Goal: Task Accomplishment & Management: Complete application form

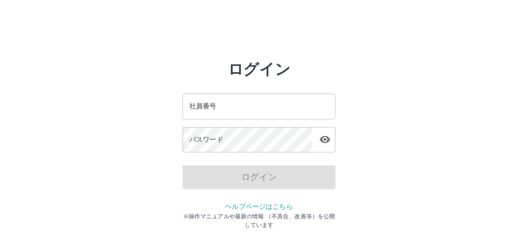
click at [212, 109] on input "社員番号" at bounding box center [259, 106] width 153 height 25
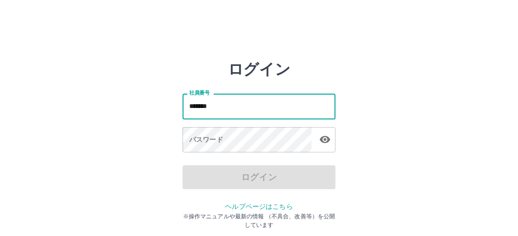
type input "*******"
click at [193, 140] on div "パスワード パスワード" at bounding box center [259, 140] width 153 height 27
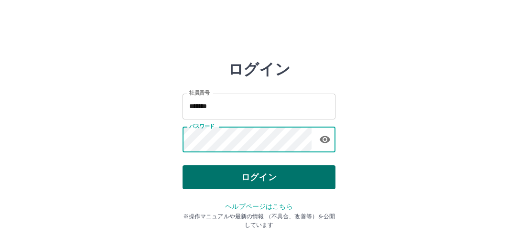
click at [240, 176] on button "ログイン" at bounding box center [259, 177] width 153 height 24
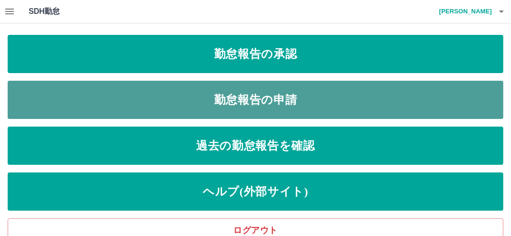
click at [269, 98] on link "勤怠報告の申請" at bounding box center [256, 100] width 496 height 38
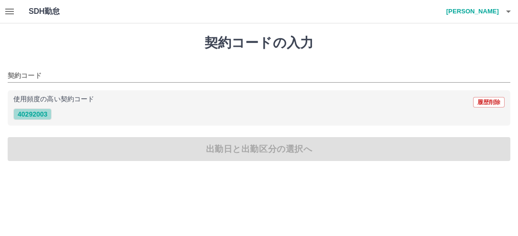
click at [29, 116] on button "40292003" at bounding box center [32, 113] width 38 height 11
type input "********"
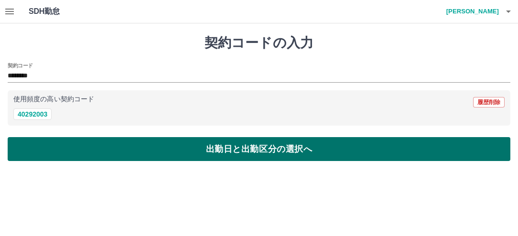
click at [54, 152] on button "出勤日と出勤区分の選択へ" at bounding box center [259, 149] width 503 height 24
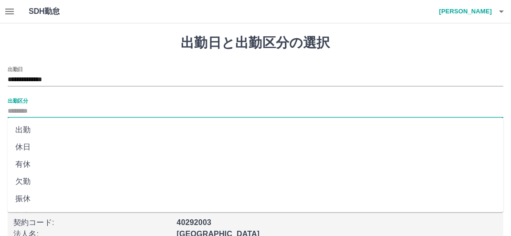
click at [32, 112] on input "出勤区分" at bounding box center [256, 112] width 496 height 12
click at [29, 132] on li "出勤" at bounding box center [256, 129] width 496 height 17
type input "**"
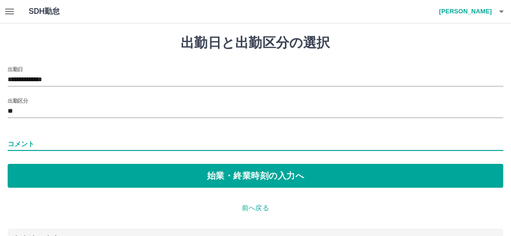
click at [32, 142] on input "コメント" at bounding box center [256, 144] width 496 height 14
type input "*****"
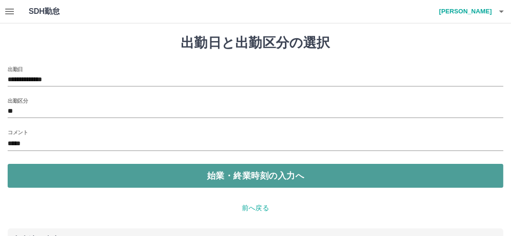
click at [56, 173] on button "始業・終業時刻の入力へ" at bounding box center [256, 176] width 496 height 24
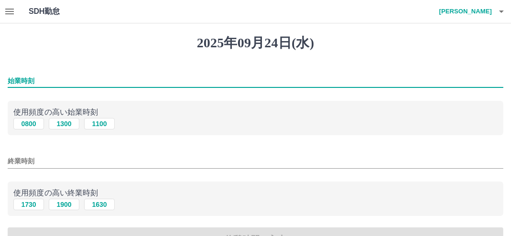
click at [49, 79] on input "始業時刻" at bounding box center [256, 81] width 496 height 14
type input "****"
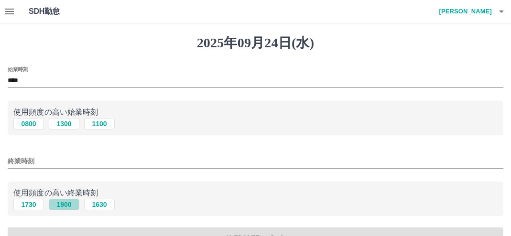
click at [68, 207] on button "1900" at bounding box center [64, 204] width 31 height 11
type input "****"
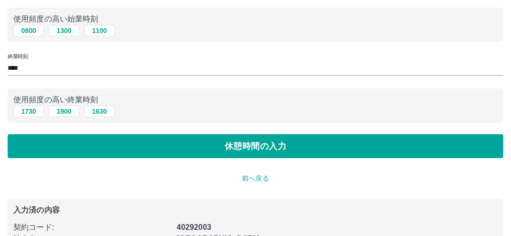
scroll to position [143, 0]
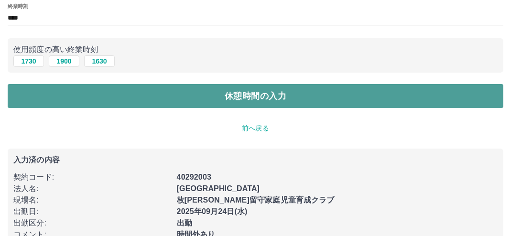
click at [260, 98] on button "休憩時間の入力" at bounding box center [256, 96] width 496 height 24
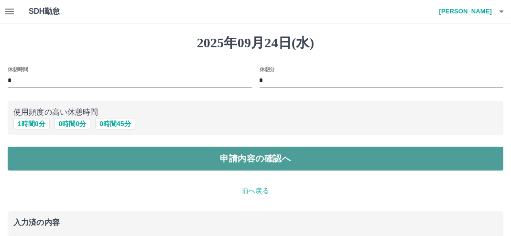
click at [188, 156] on button "申請内容の確認へ" at bounding box center [256, 159] width 496 height 24
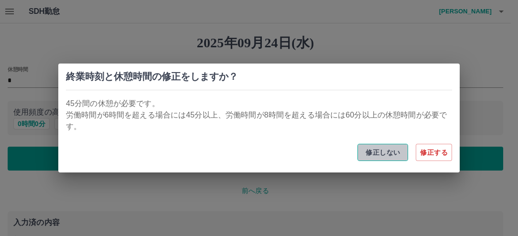
click at [382, 151] on button "修正しない" at bounding box center [382, 152] width 51 height 17
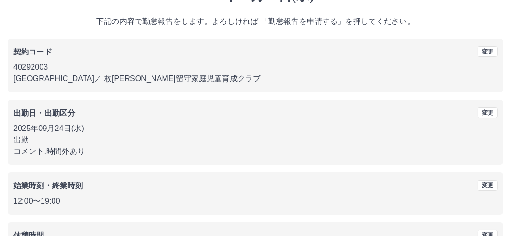
scroll to position [121, 0]
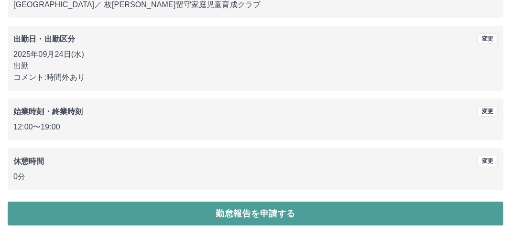
click at [152, 210] on button "勤怠報告を申請する" at bounding box center [256, 214] width 496 height 24
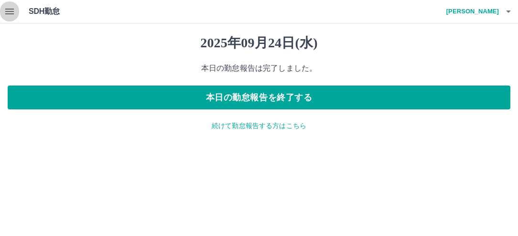
click at [13, 12] on icon "button" at bounding box center [9, 11] width 11 height 11
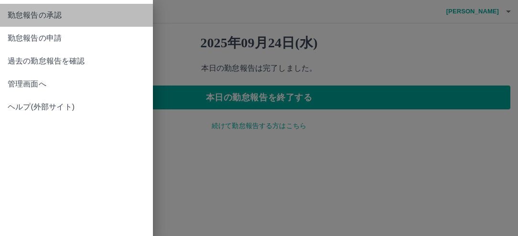
click at [24, 16] on span "勤怠報告の承認" at bounding box center [77, 15] width 138 height 11
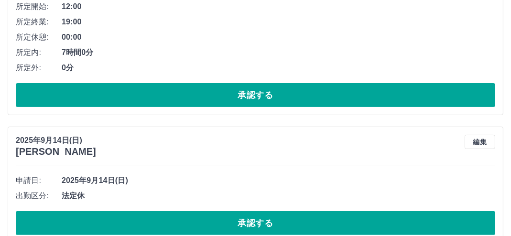
scroll to position [239, 0]
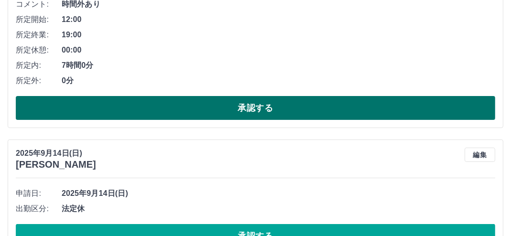
click at [239, 108] on button "承認する" at bounding box center [255, 108] width 479 height 24
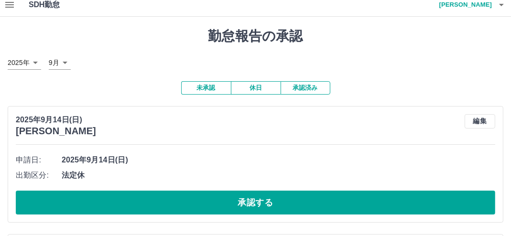
scroll to position [0, 0]
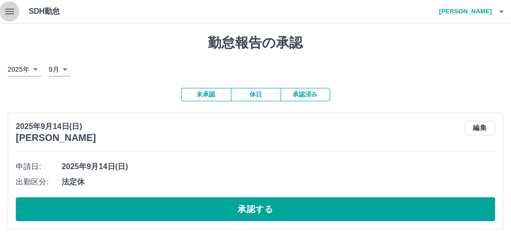
click at [12, 11] on icon "button" at bounding box center [9, 12] width 9 height 6
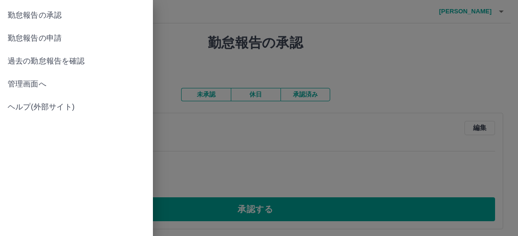
click at [16, 87] on span "管理画面へ" at bounding box center [77, 83] width 138 height 11
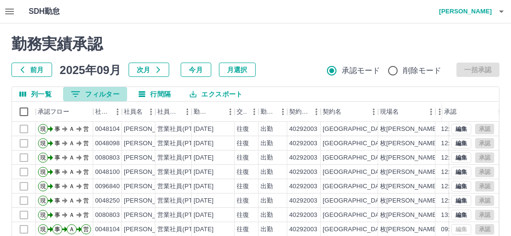
click at [84, 94] on button "0 フィルター" at bounding box center [95, 94] width 64 height 14
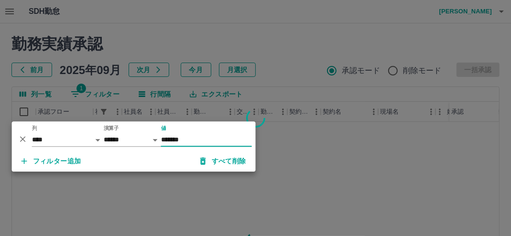
type input "*******"
click at [282, 72] on div at bounding box center [255, 118] width 511 height 236
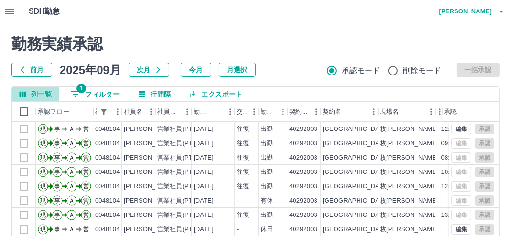
click at [26, 92] on icon "列選択" at bounding box center [23, 94] width 7 height 5
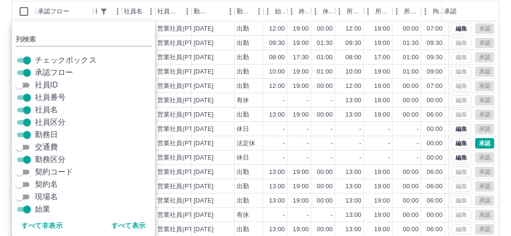
click at [96, 32] on div "列検索" at bounding box center [84, 36] width 136 height 22
click at [313, 146] on div "-" at bounding box center [323, 143] width 24 height 14
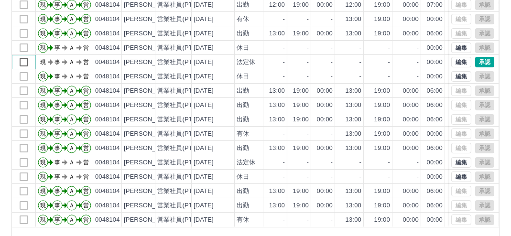
scroll to position [167, 0]
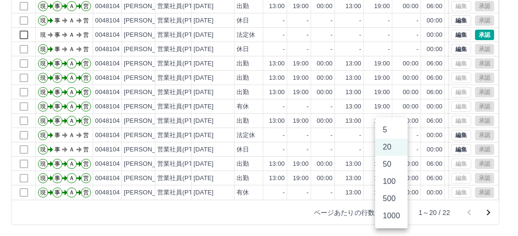
click at [397, 213] on body "SDH勤怠 石田　佳奈美 勤務実績承認 前月 2025年09月 次月 今月 月選択 承認モード 削除モード 一括承認 列一覧 1 フィルター 行間隔 エクスポ…" at bounding box center [259, 35] width 518 height 404
click at [385, 165] on li "50" at bounding box center [391, 164] width 32 height 17
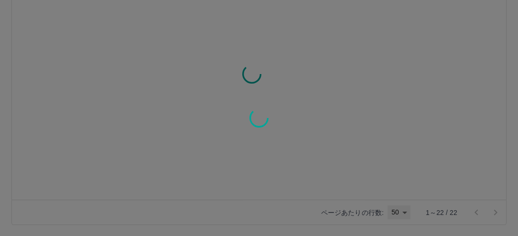
type input "**"
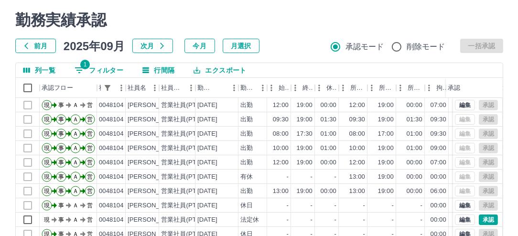
scroll to position [0, 0]
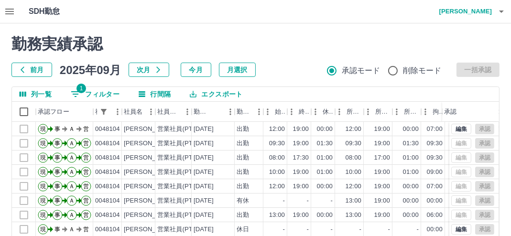
click at [499, 13] on icon "button" at bounding box center [501, 11] width 11 height 11
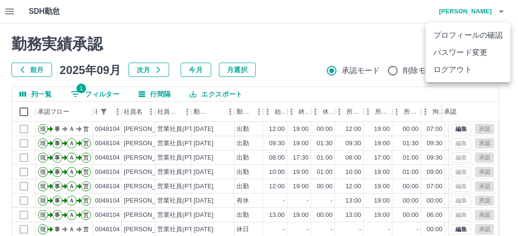
click at [432, 70] on li "ログアウト" at bounding box center [468, 69] width 85 height 17
